Goal: Navigation & Orientation: Find specific page/section

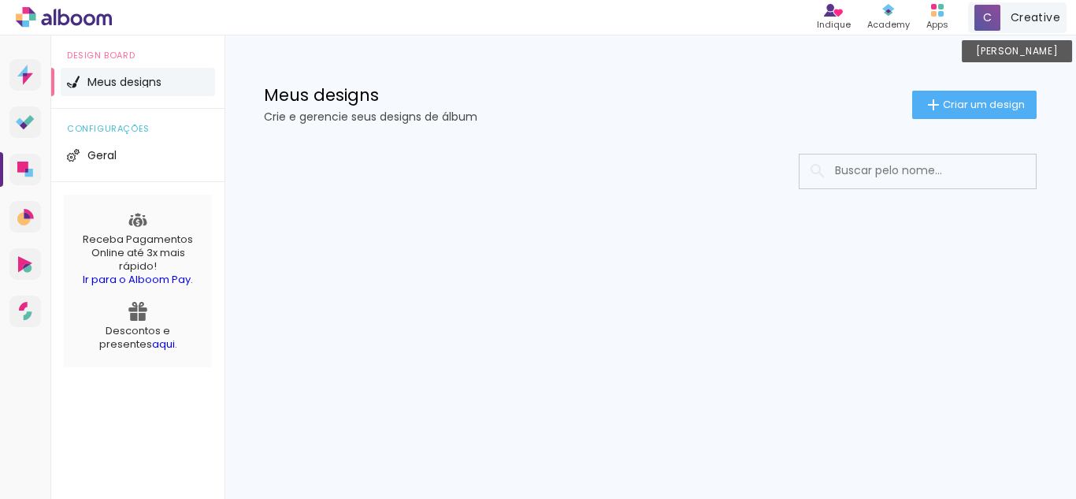
click at [1004, 25] on div "Creative Conta Alboom" at bounding box center [1017, 17] width 98 height 31
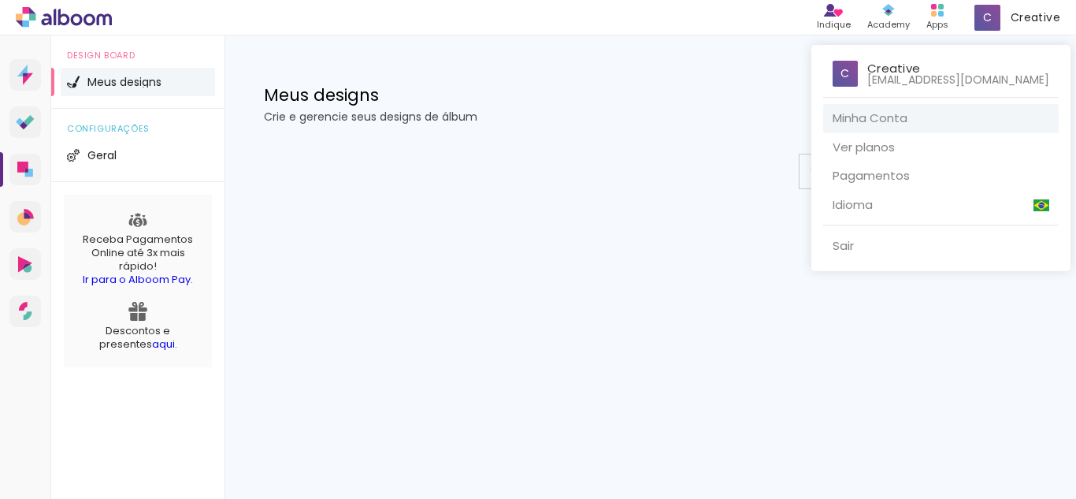
click at [916, 106] on link "Minha Conta" at bounding box center [941, 118] width 236 height 29
click at [930, 24] on div at bounding box center [538, 249] width 1076 height 499
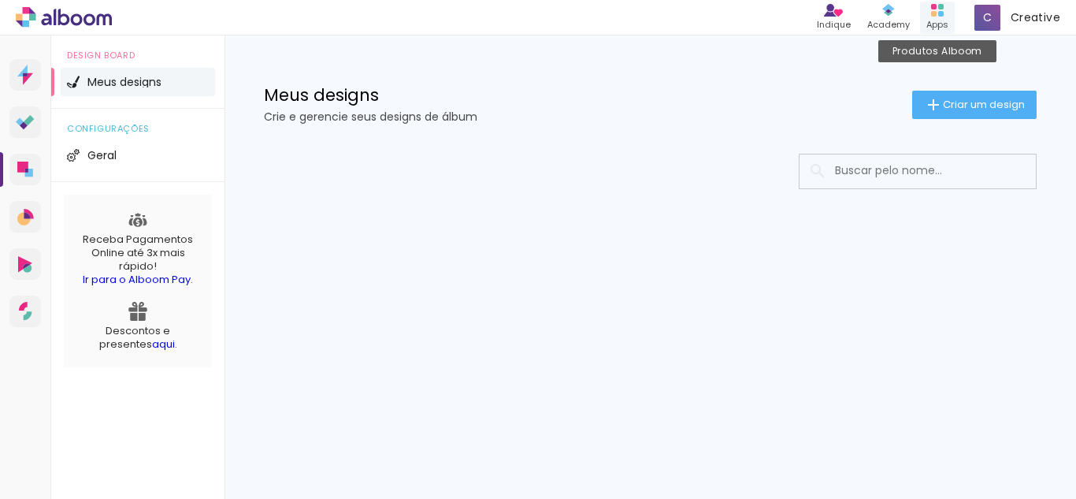
click at [930, 18] on div "Apps" at bounding box center [938, 24] width 22 height 13
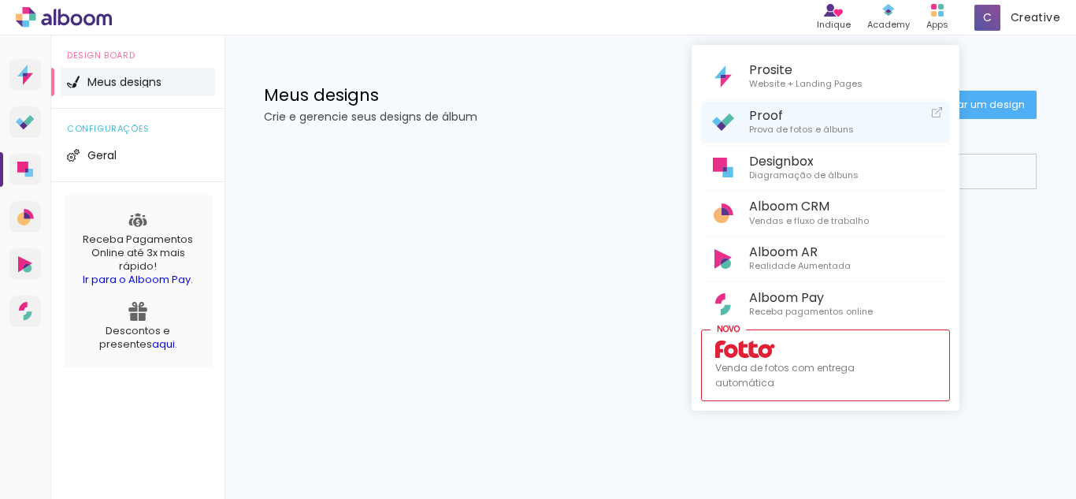
click at [824, 131] on span "Prova de fotos e álbuns" at bounding box center [801, 130] width 105 height 14
